Goal: Transaction & Acquisition: Purchase product/service

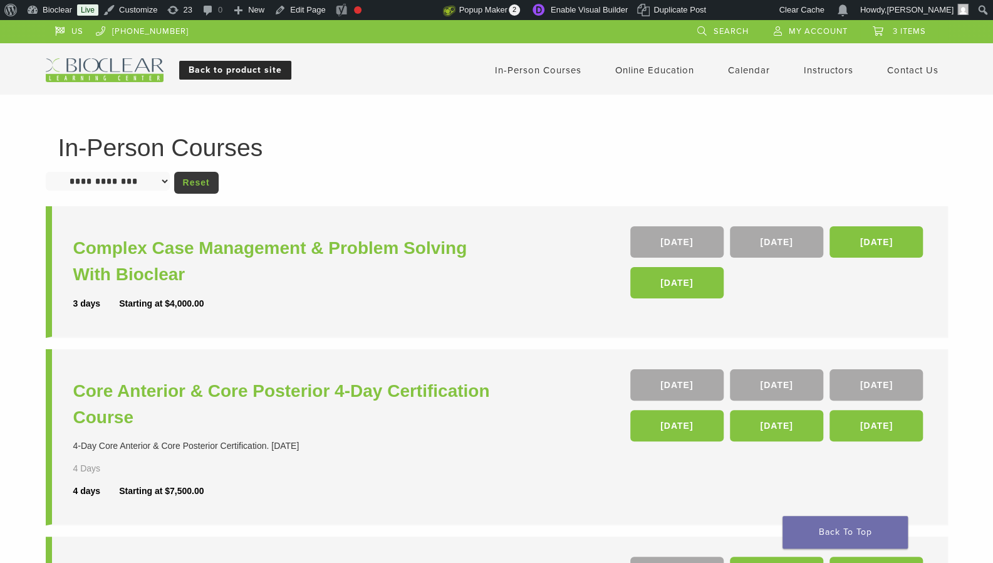
click at [236, 70] on link "Back to product site" at bounding box center [235, 70] width 112 height 19
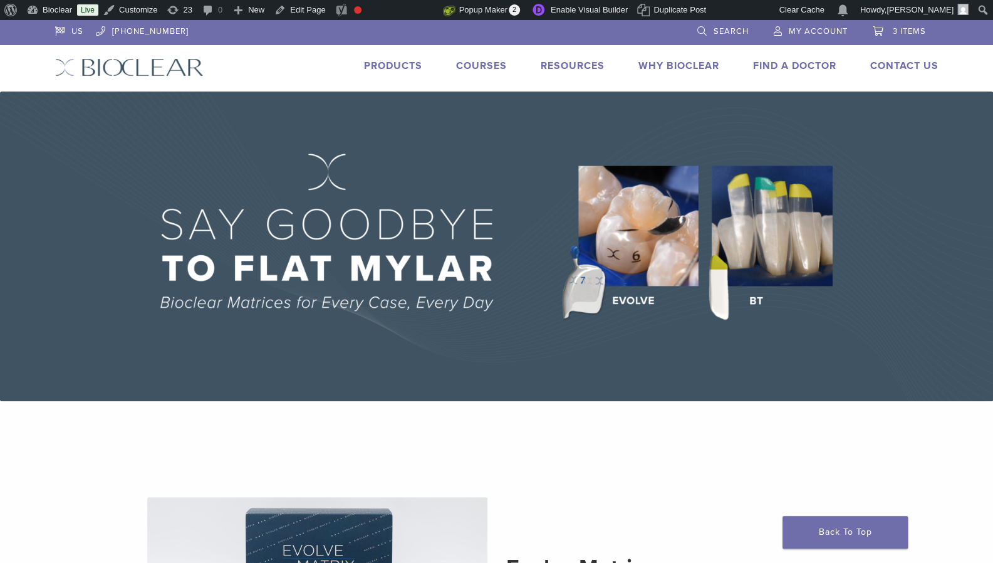
click at [385, 67] on link "Products" at bounding box center [393, 66] width 58 height 13
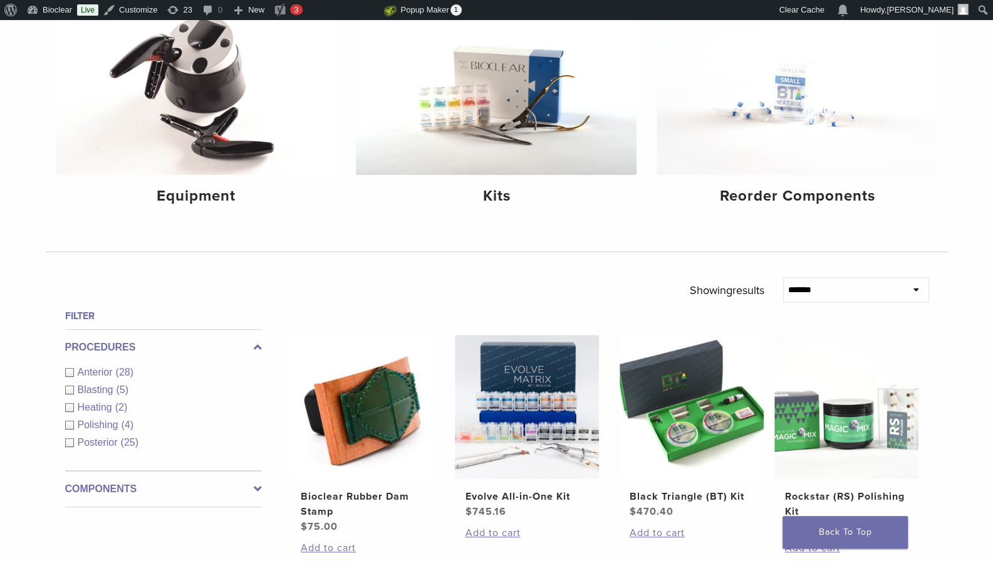
scroll to position [202, 0]
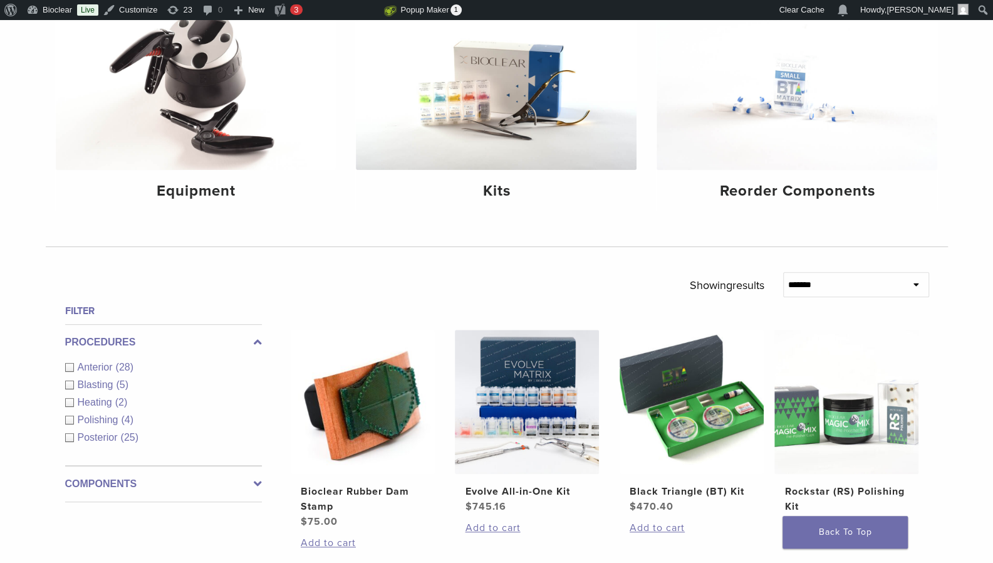
click at [121, 479] on label "Components" at bounding box center [163, 483] width 197 height 15
click at [144, 469] on span "Other Components" at bounding box center [122, 473] width 88 height 11
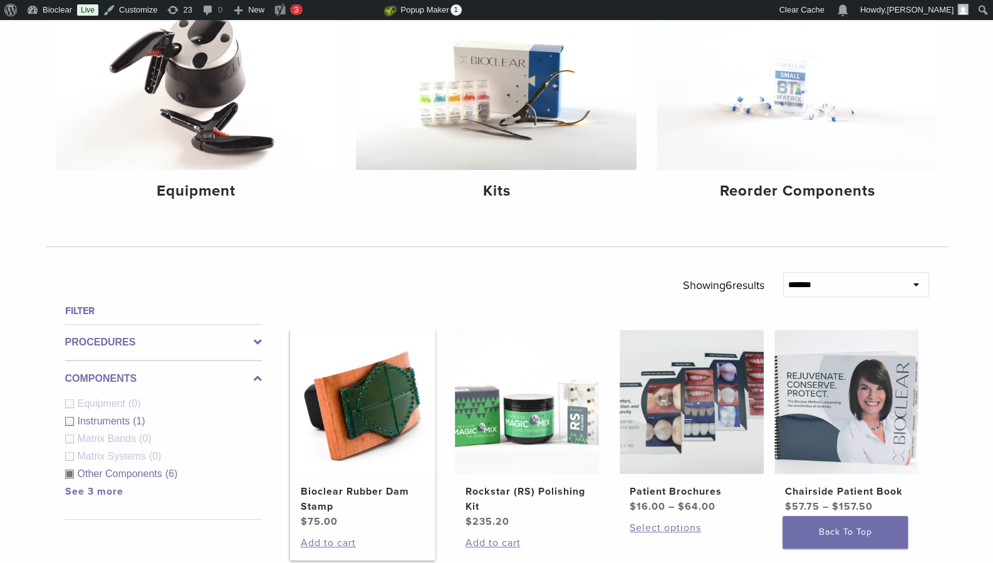
click at [311, 489] on h2 "Bioclear Rubber Dam Stamp" at bounding box center [363, 499] width 124 height 30
